Goal: Task Accomplishment & Management: Manage account settings

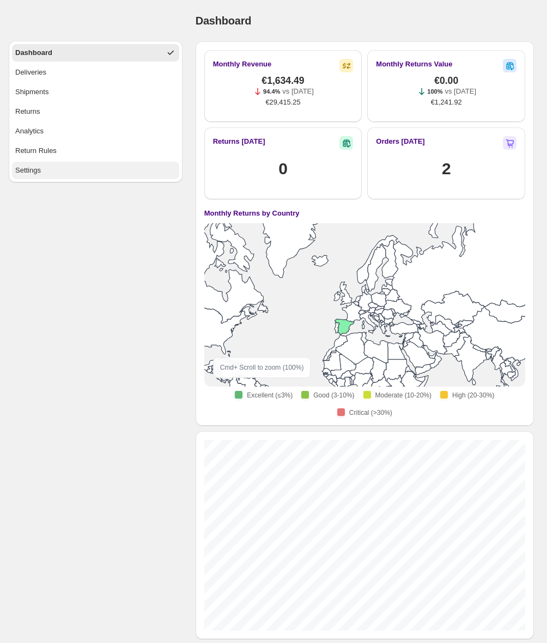
click at [35, 166] on div "Settings" at bounding box center [28, 170] width 26 height 11
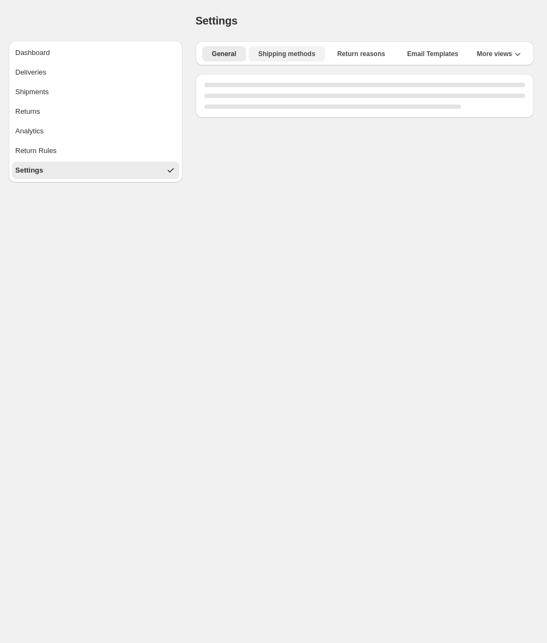
select select "*****"
select select "**"
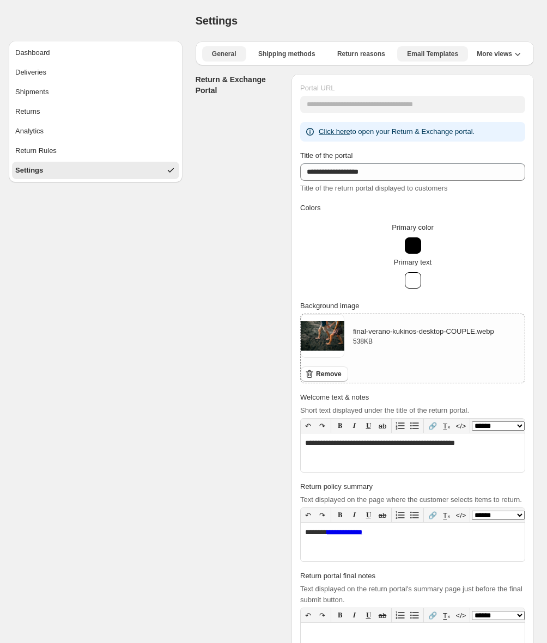
click at [431, 54] on span "Email Templates" at bounding box center [432, 54] width 51 height 9
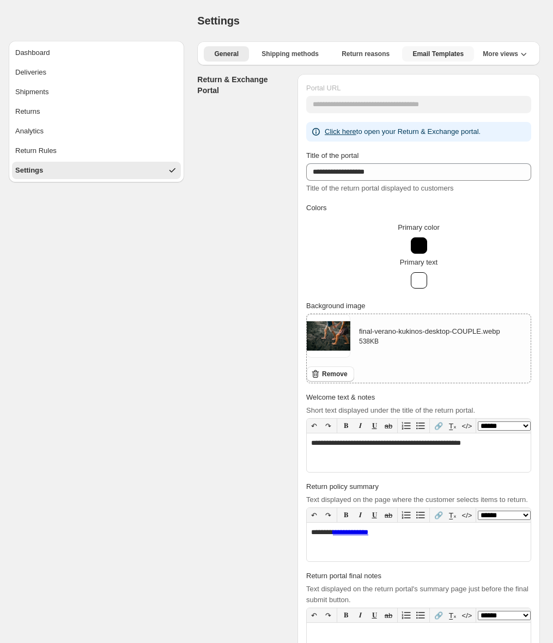
select select "********"
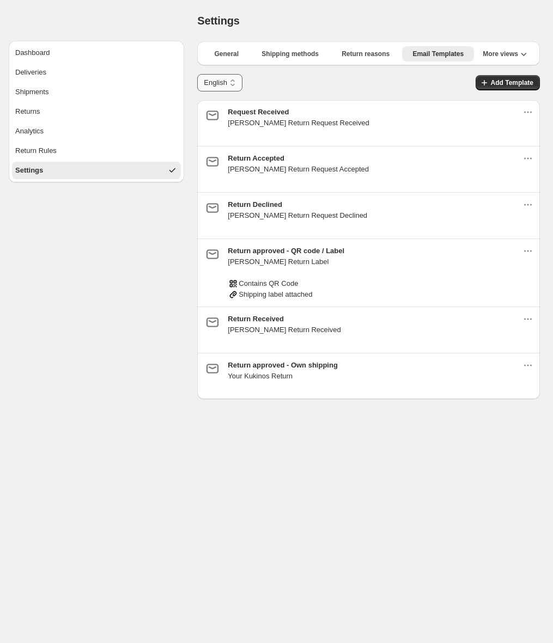
click at [225, 87] on select "******* *******" at bounding box center [219, 82] width 45 height 17
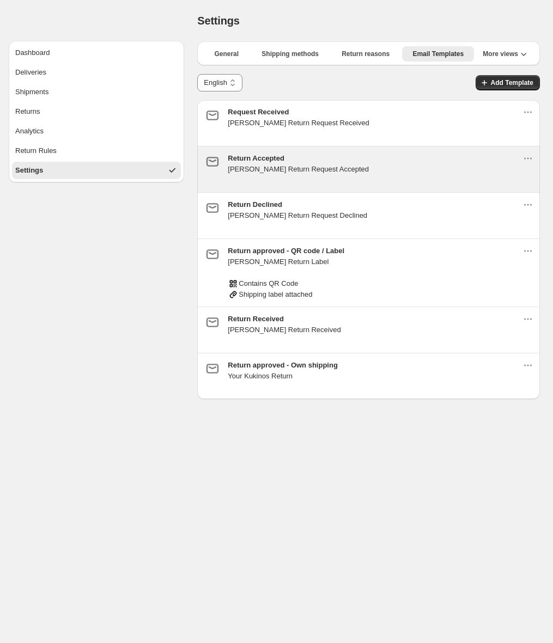
click at [378, 175] on div "Return Accepted [PERSON_NAME] Return Request Accepted" at bounding box center [375, 169] width 295 height 33
type input "**********"
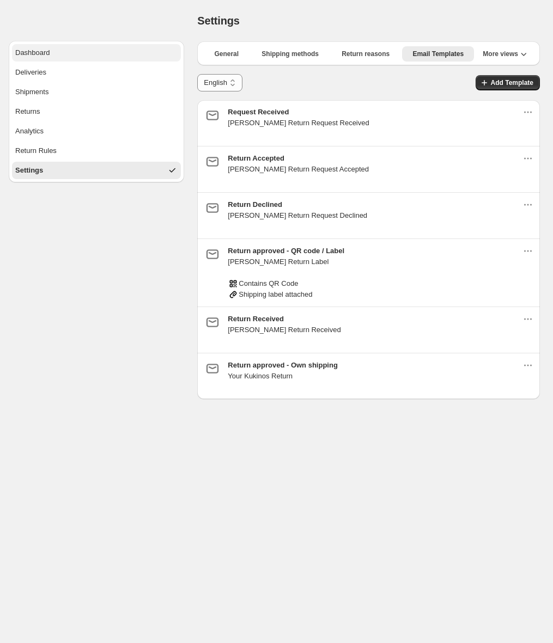
click at [40, 56] on div "Dashboard" at bounding box center [32, 52] width 35 height 11
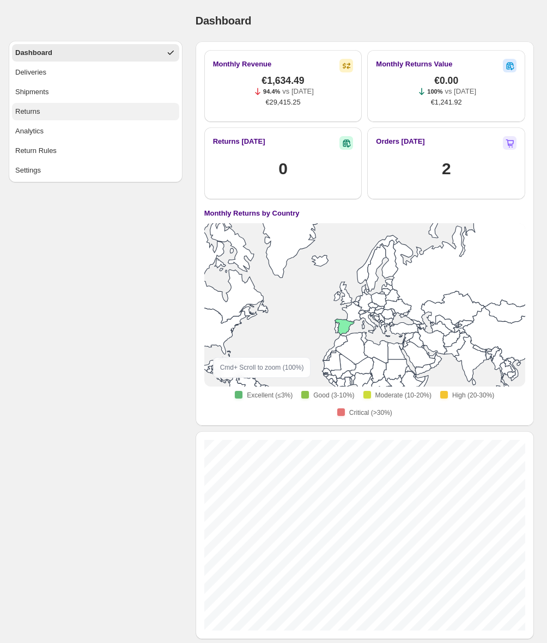
click at [38, 111] on div "Returns" at bounding box center [27, 111] width 25 height 11
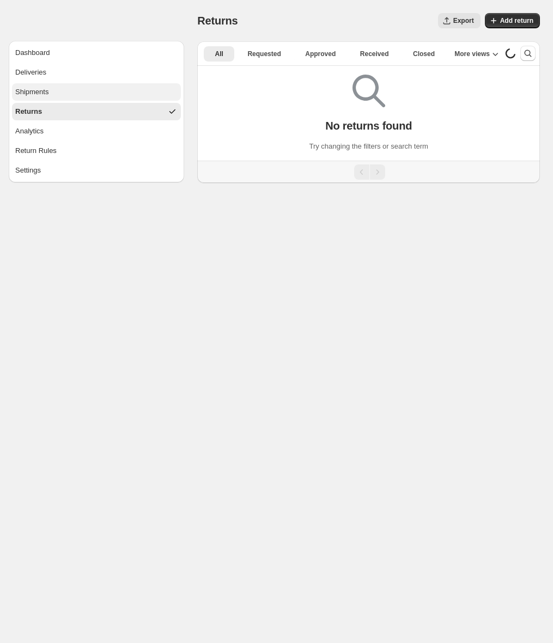
click at [63, 99] on button "Shipments" at bounding box center [96, 91] width 169 height 17
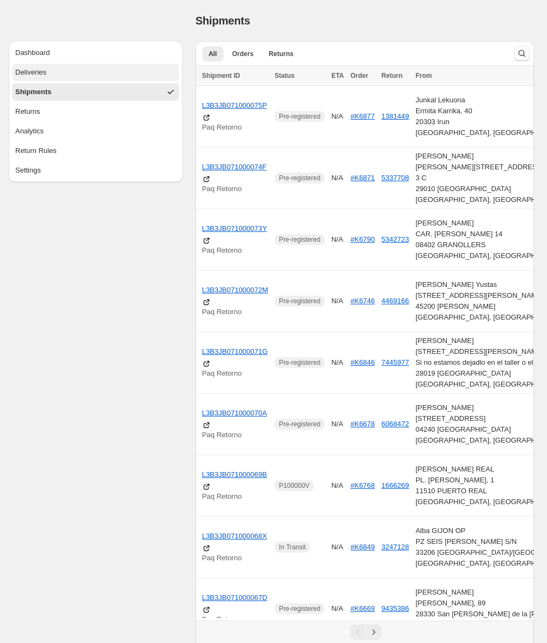
click at [68, 75] on button "Deliveries" at bounding box center [95, 72] width 167 height 17
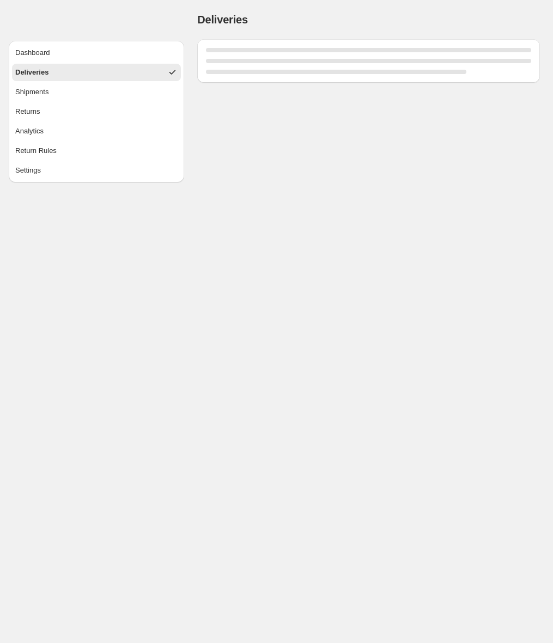
click at [68, 75] on button "Deliveries" at bounding box center [96, 72] width 169 height 17
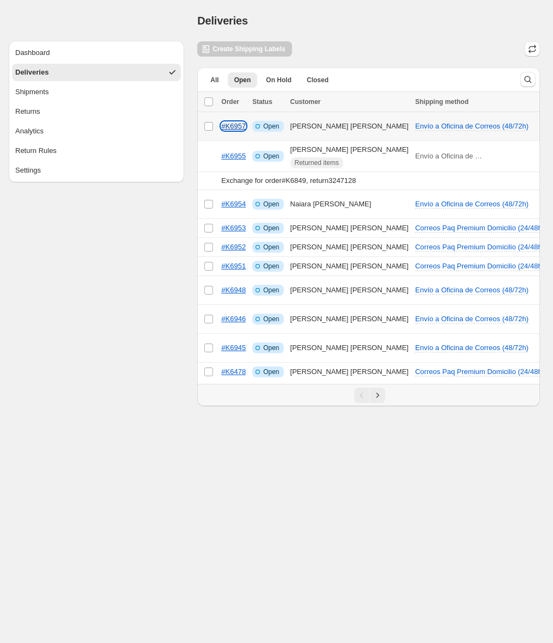
click at [238, 128] on link "#K6957" at bounding box center [233, 126] width 25 height 8
click at [378, 160] on div "Returned items" at bounding box center [349, 162] width 118 height 11
click at [241, 157] on link "#K6955" at bounding box center [233, 156] width 25 height 8
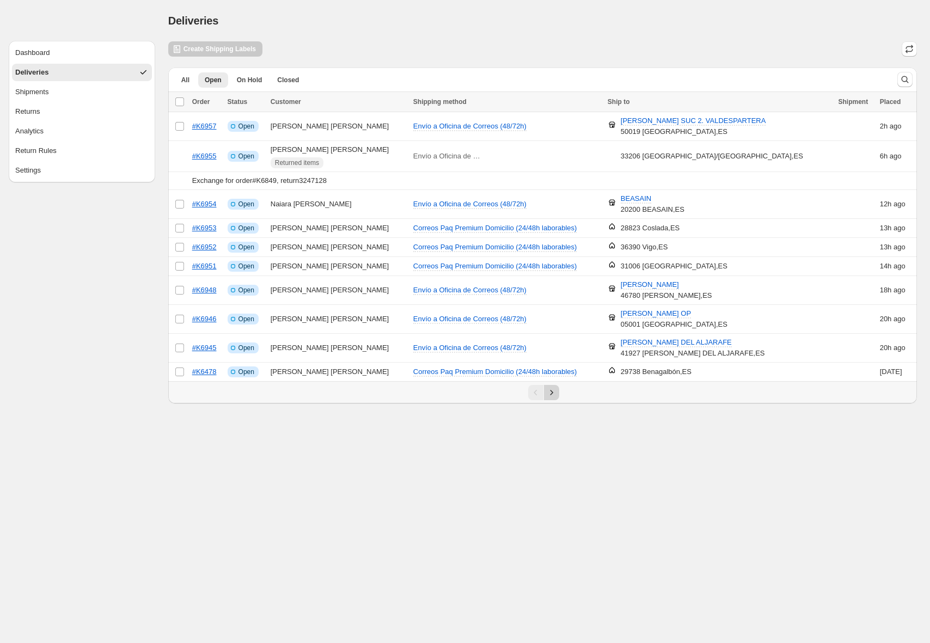
click at [552, 393] on icon "Next" at bounding box center [551, 392] width 11 height 11
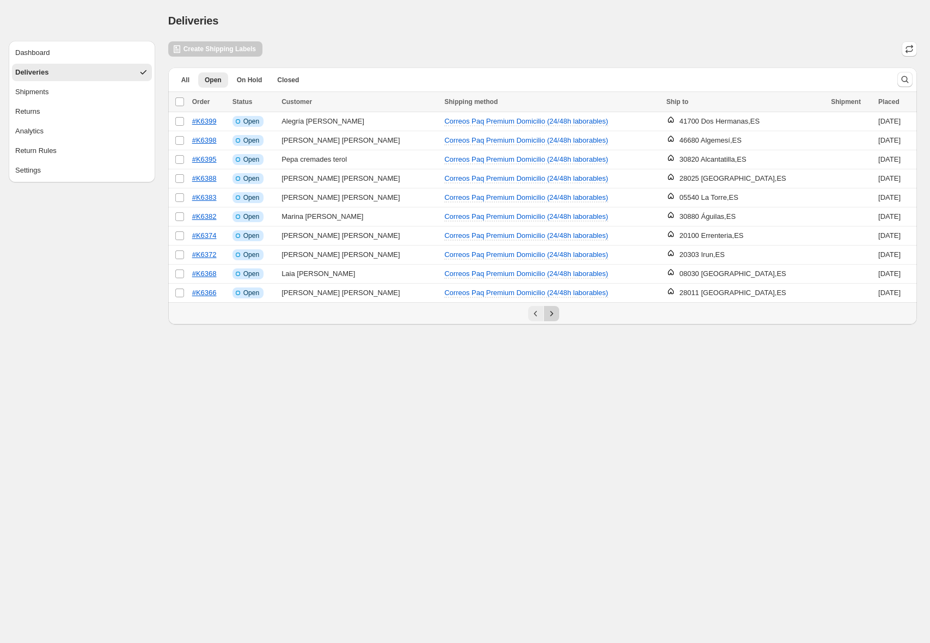
click at [552, 309] on icon "Next" at bounding box center [551, 313] width 11 height 11
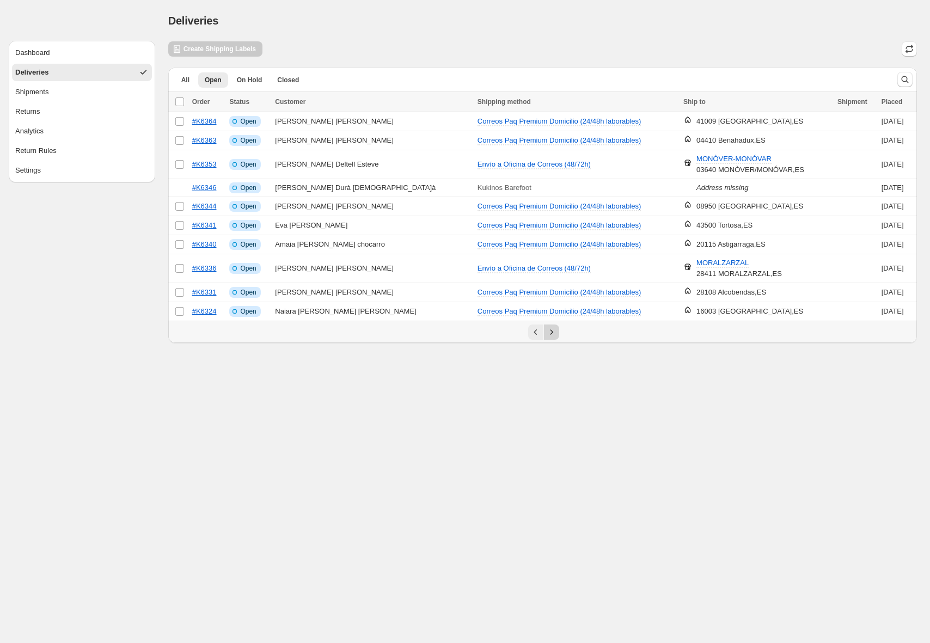
click at [552, 332] on icon "Next" at bounding box center [551, 332] width 11 height 11
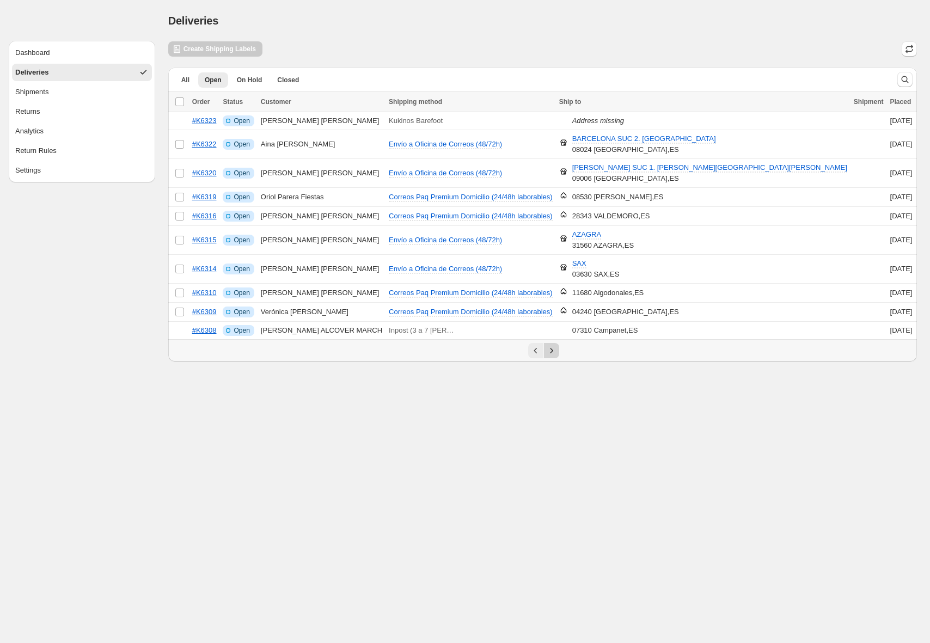
click at [552, 349] on icon "Next" at bounding box center [551, 350] width 11 height 11
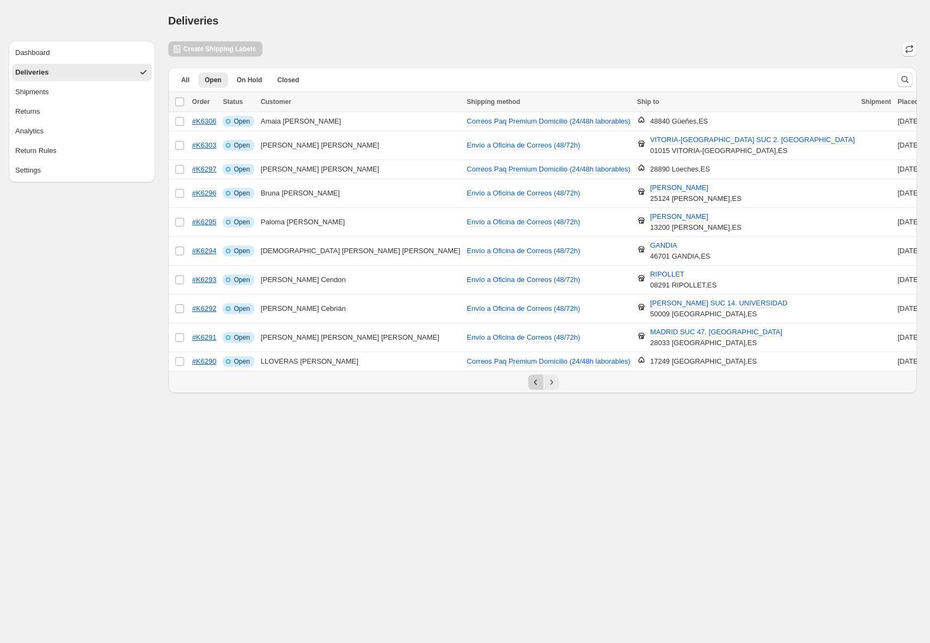
click at [531, 382] on icon "Previous" at bounding box center [535, 382] width 11 height 11
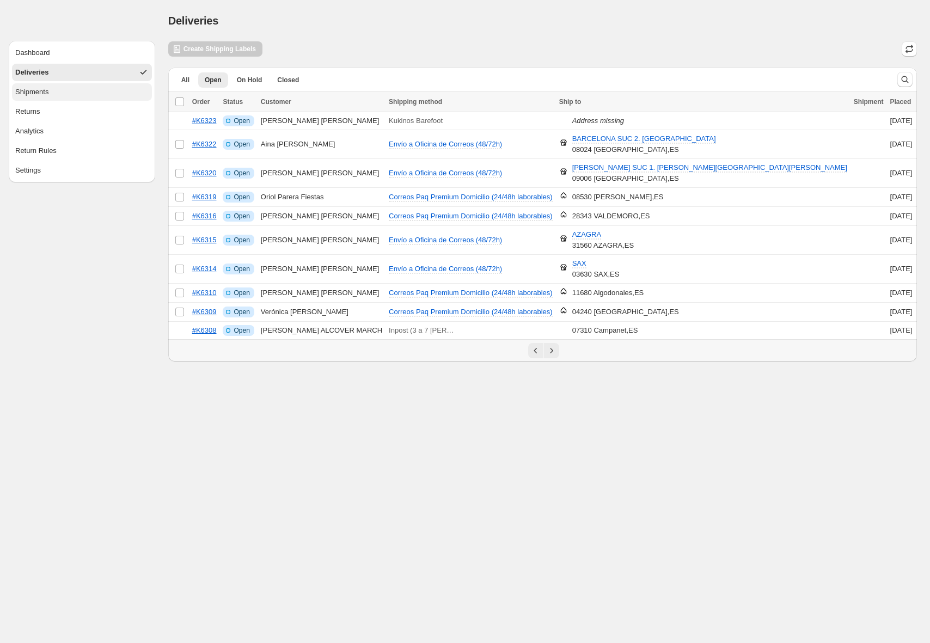
click at [69, 96] on button "Shipments" at bounding box center [82, 91] width 140 height 17
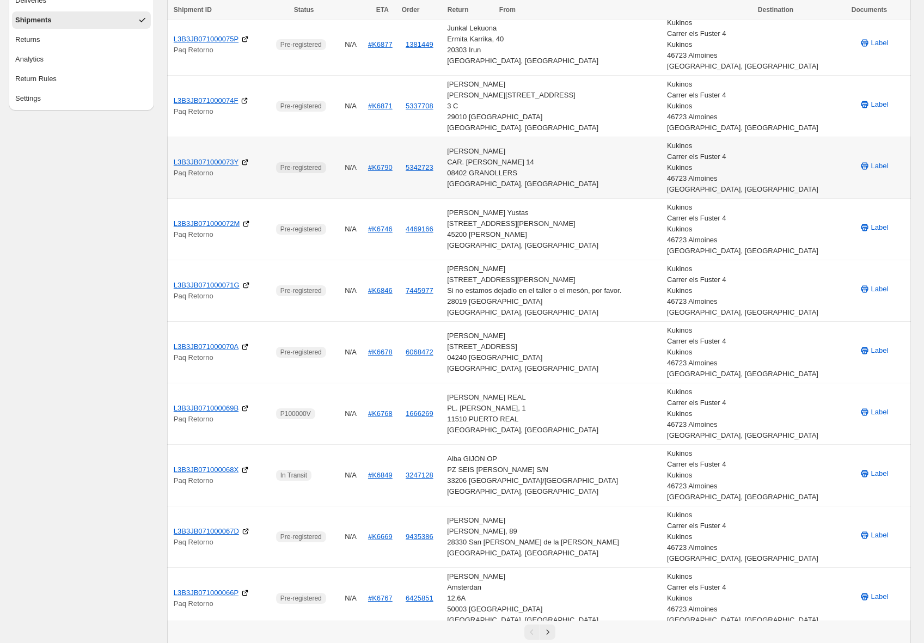
scroll to position [80, 0]
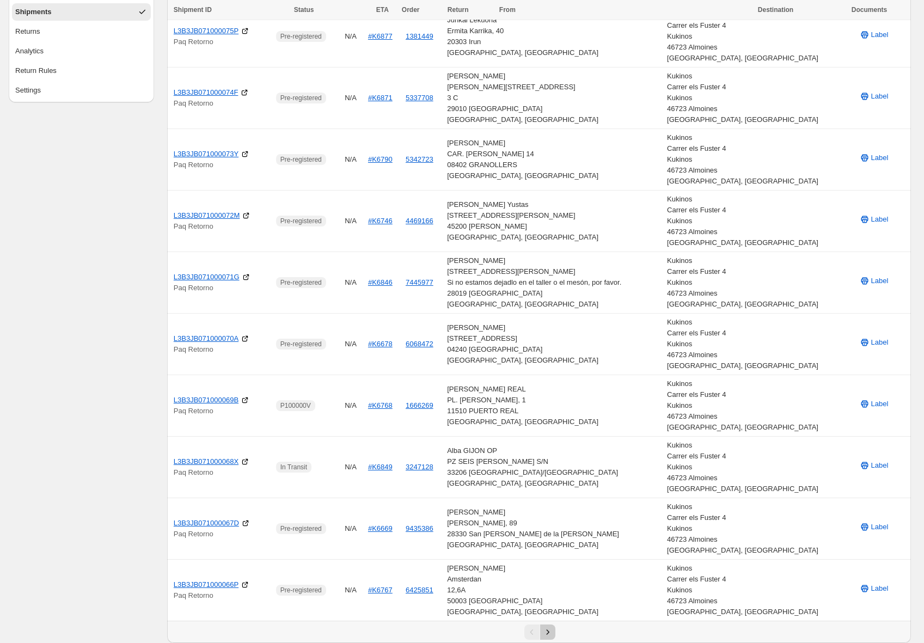
click at [550, 636] on icon "Next" at bounding box center [547, 632] width 11 height 11
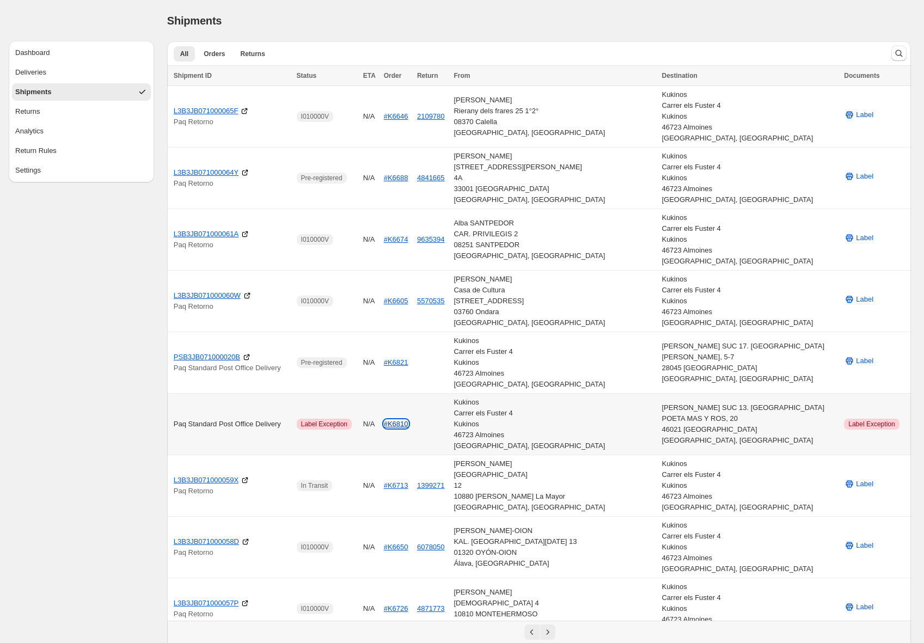
click at [408, 425] on link "#K6810" at bounding box center [396, 424] width 25 height 8
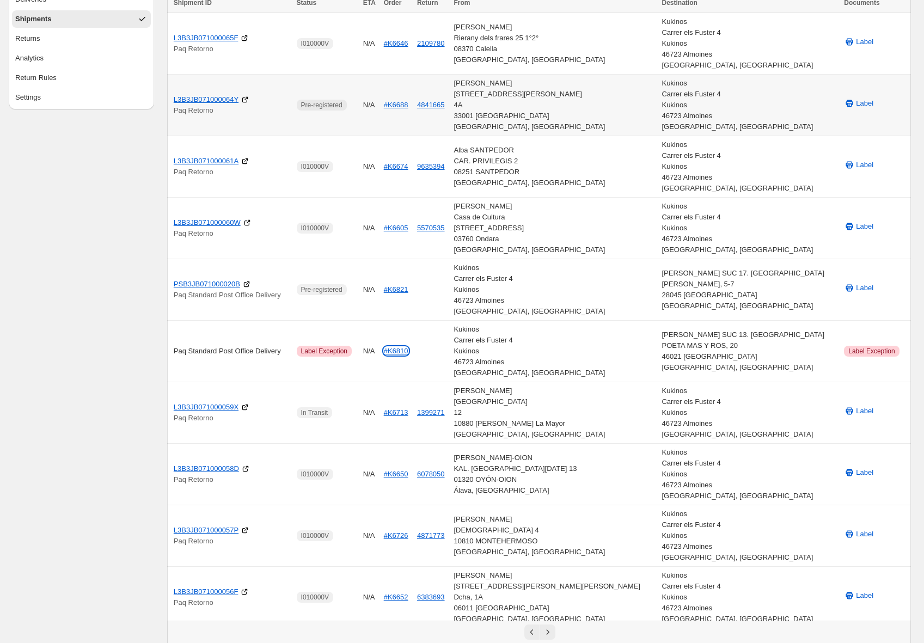
scroll to position [80, 0]
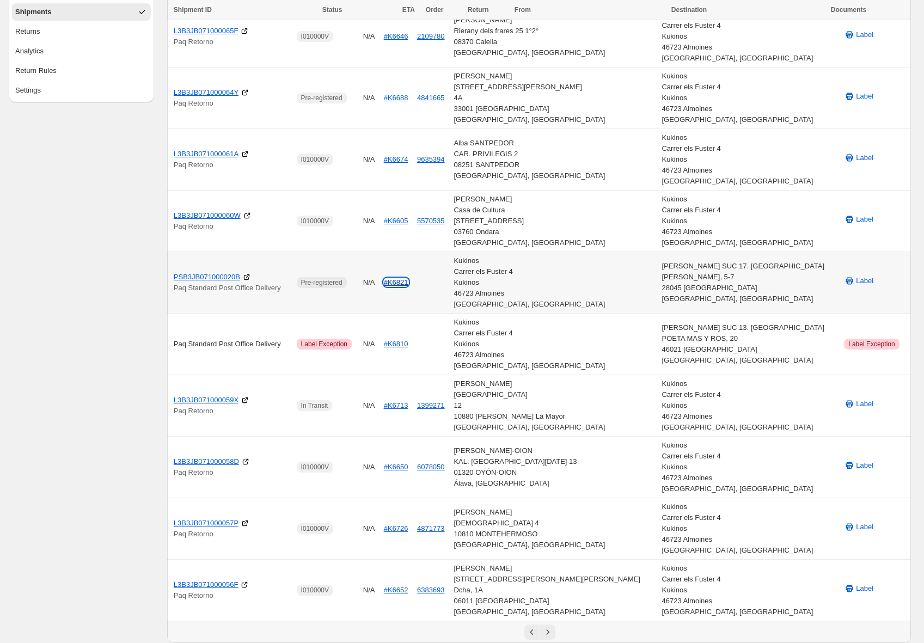
click at [408, 283] on link "#K6821" at bounding box center [396, 282] width 25 height 8
click at [445, 223] on button "5570535" at bounding box center [431, 221] width 28 height 8
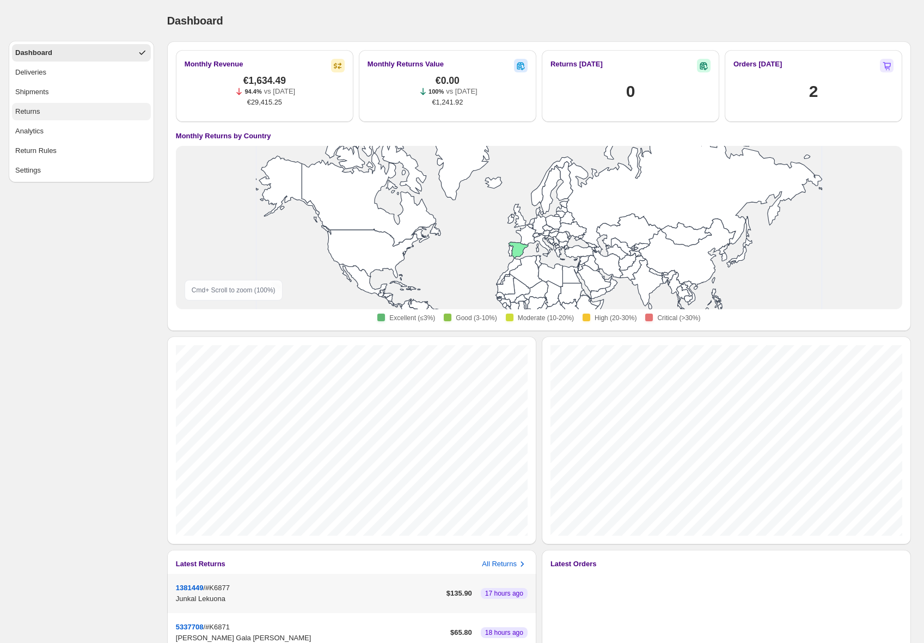
click at [44, 108] on button "Returns" at bounding box center [81, 111] width 139 height 17
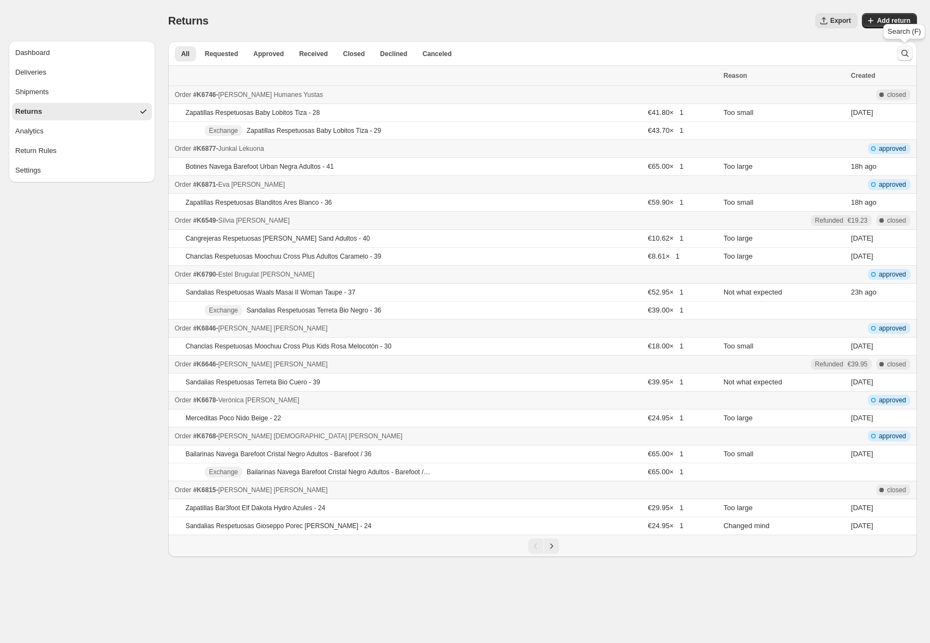
click at [904, 54] on icon "Search and filter results" at bounding box center [904, 53] width 11 height 11
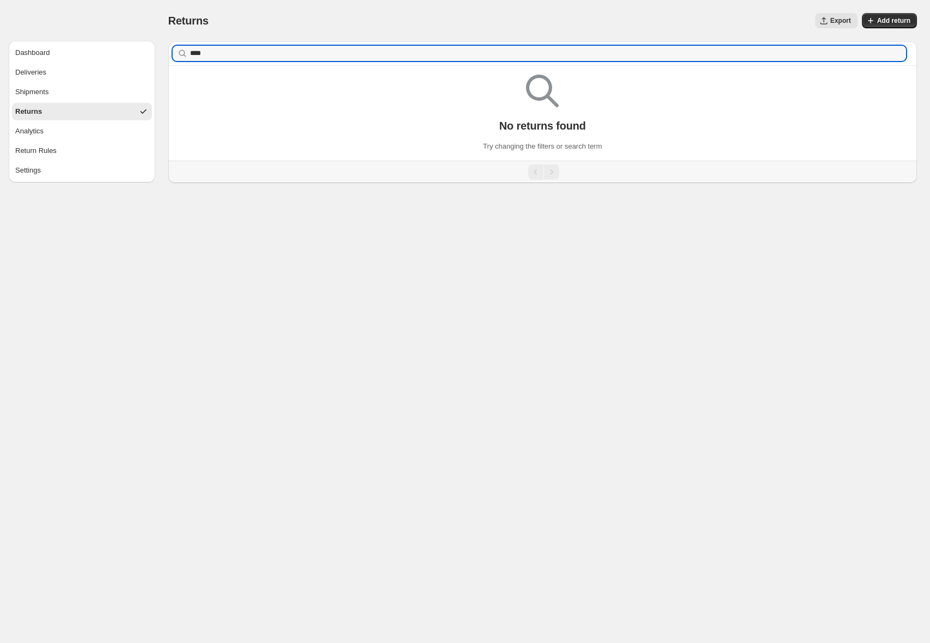
type input "****"
